Goal: Download file/media

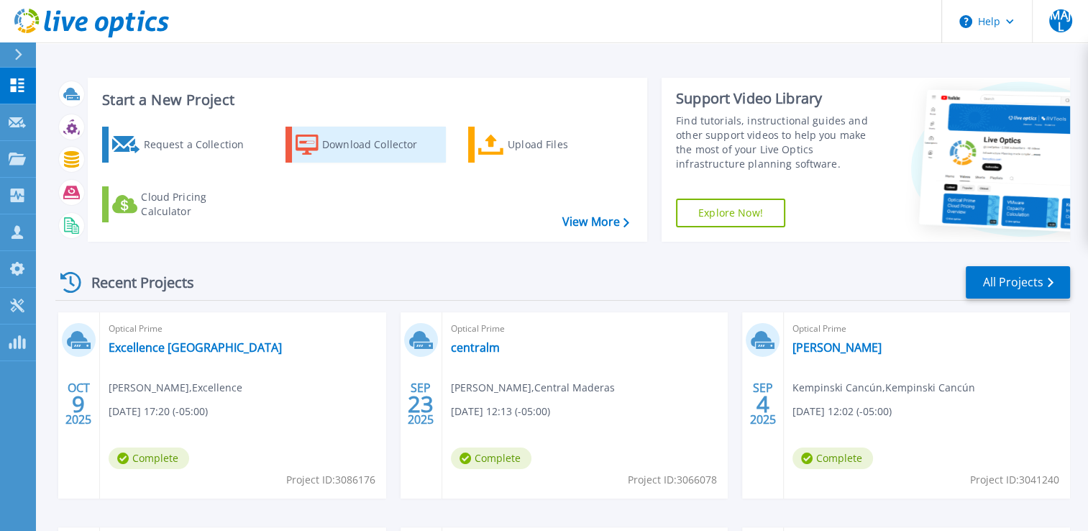
click at [339, 135] on div "Download Collector" at bounding box center [379, 144] width 115 height 29
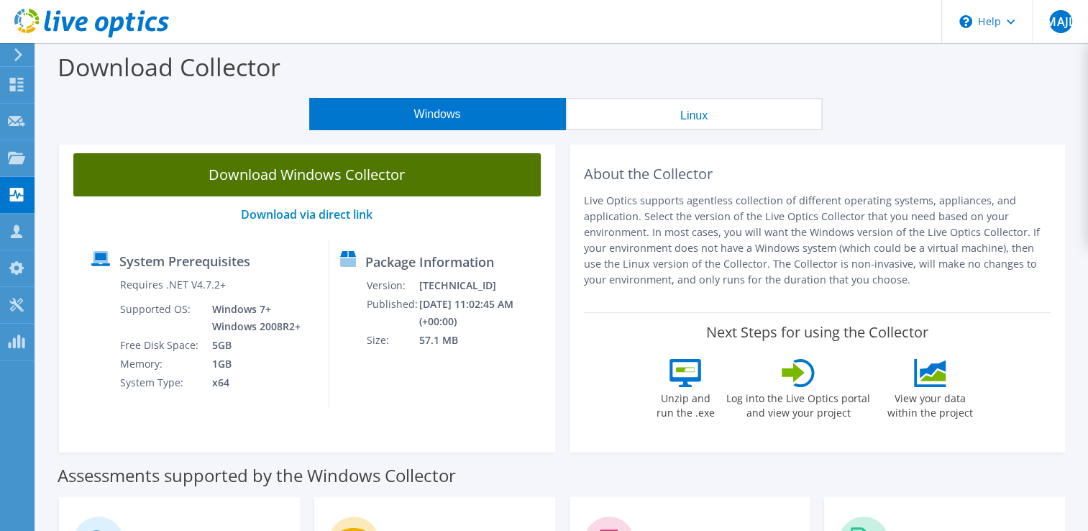
click at [308, 174] on link "Download Windows Collector" at bounding box center [306, 174] width 467 height 43
